Goal: Transaction & Acquisition: Book appointment/travel/reservation

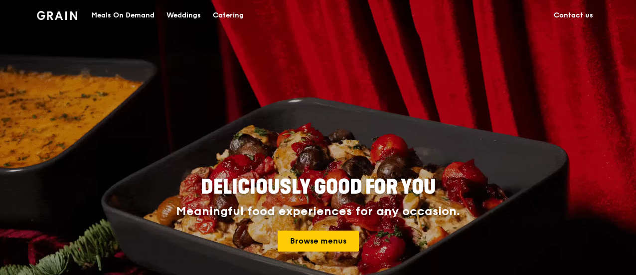
click at [138, 15] on div "Meals On Demand" at bounding box center [122, 15] width 63 height 30
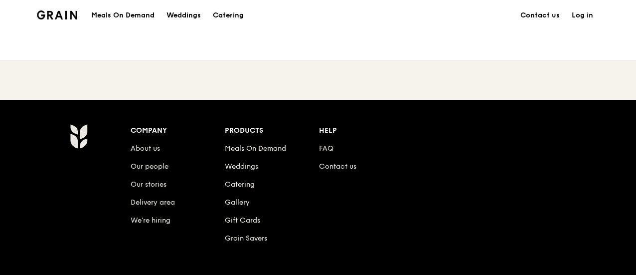
click at [229, 10] on div "Catering" at bounding box center [228, 15] width 31 height 30
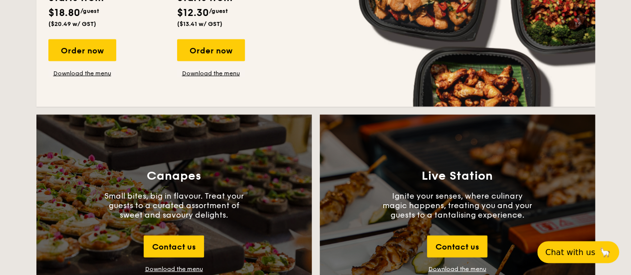
scroll to position [1147, 0]
